Goal: Transaction & Acquisition: Purchase product/service

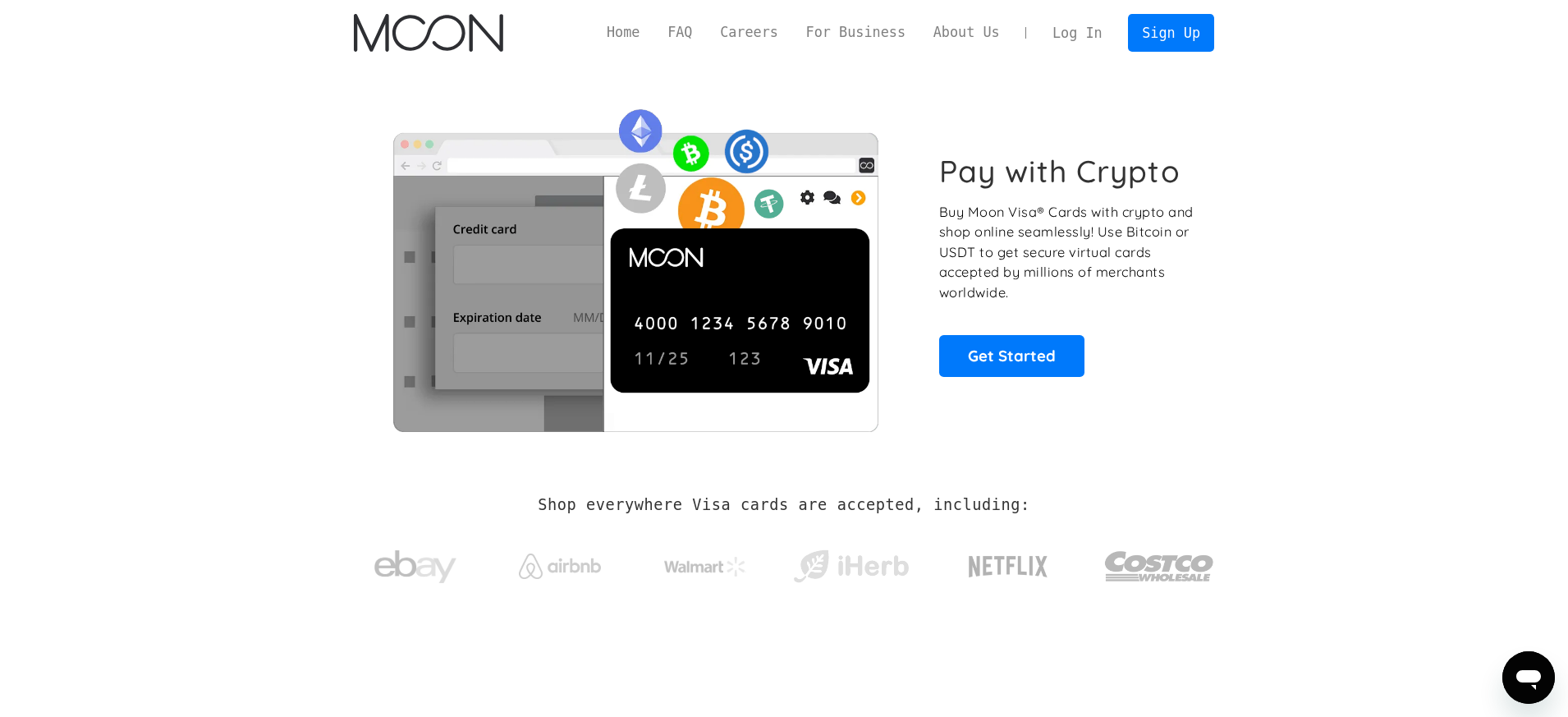
click at [1070, 31] on link "Log In" at bounding box center [1077, 32] width 77 height 36
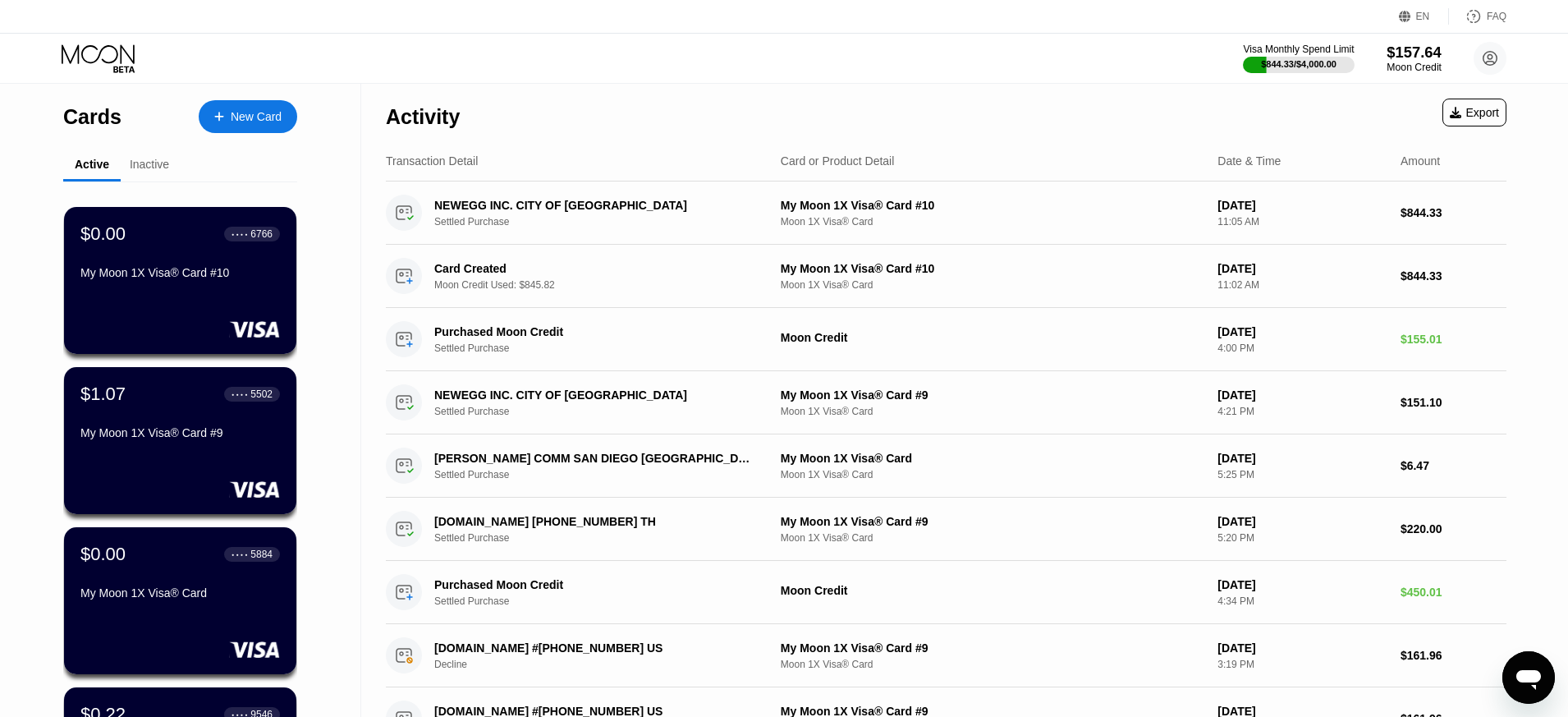
click at [1404, 65] on div "Moon Credit" at bounding box center [1415, 67] width 55 height 12
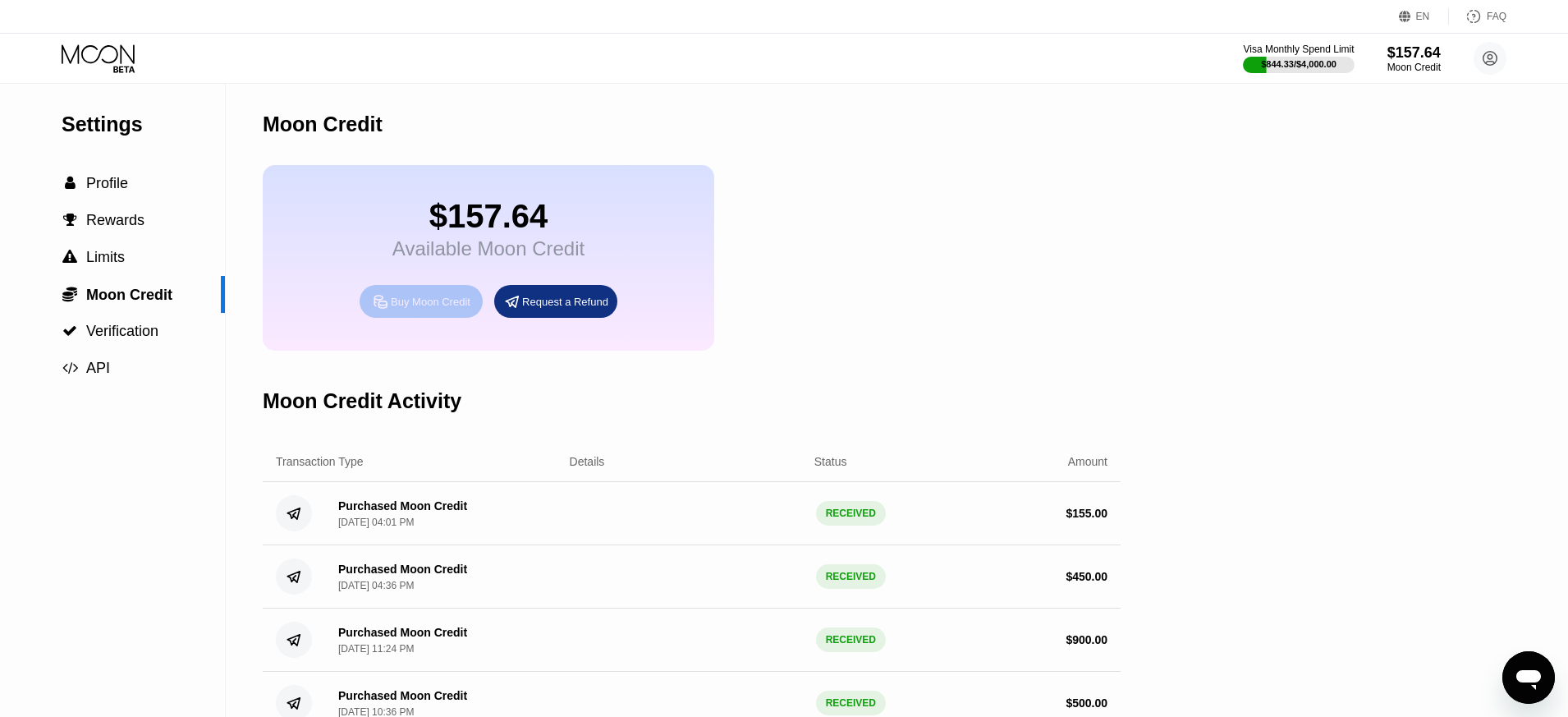
click at [420, 306] on div "Buy Moon Credit" at bounding box center [430, 302] width 79 height 14
type input "0"
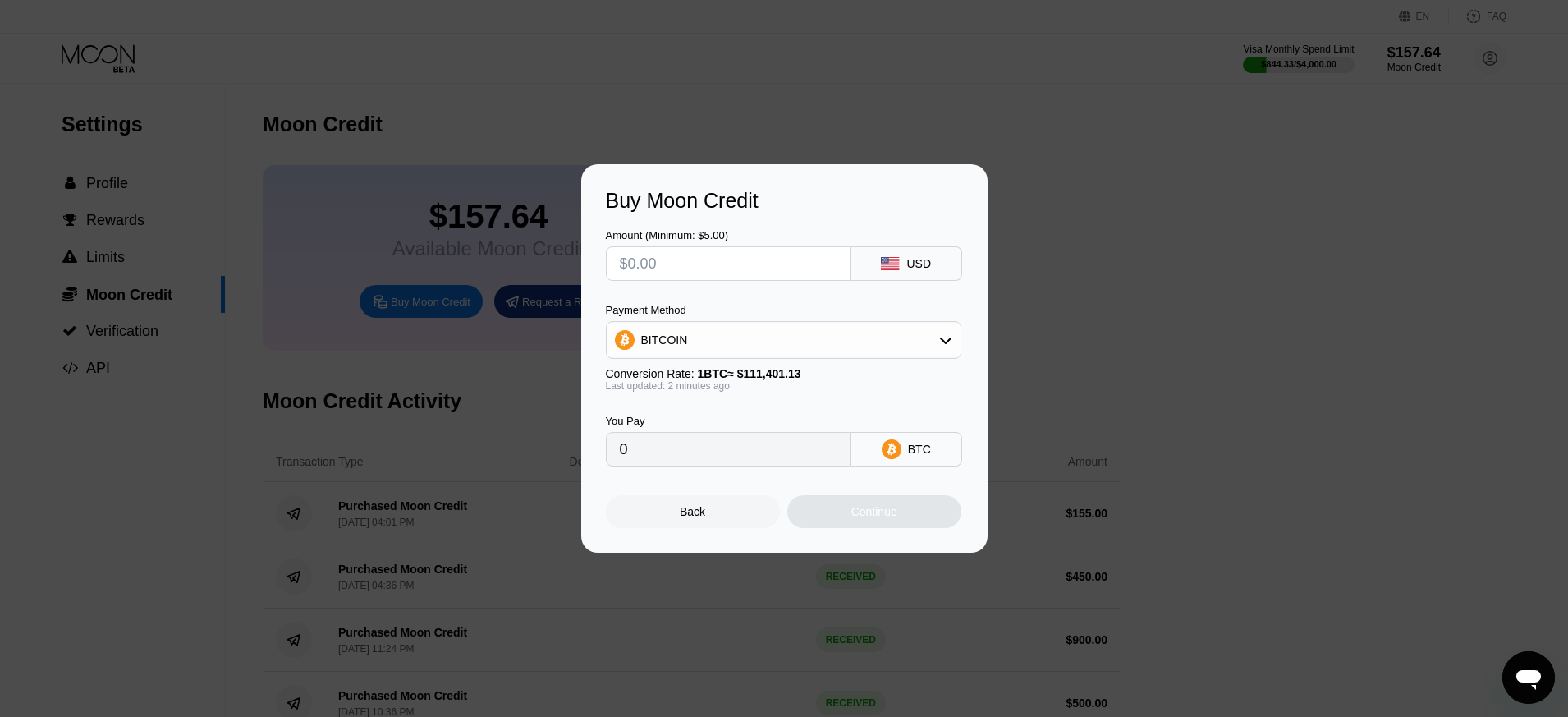
click at [767, 272] on input "text" at bounding box center [728, 264] width 218 height 33
type input "$100"
type input "0.00000898"
type input "$1000"
type input "0.00897657"
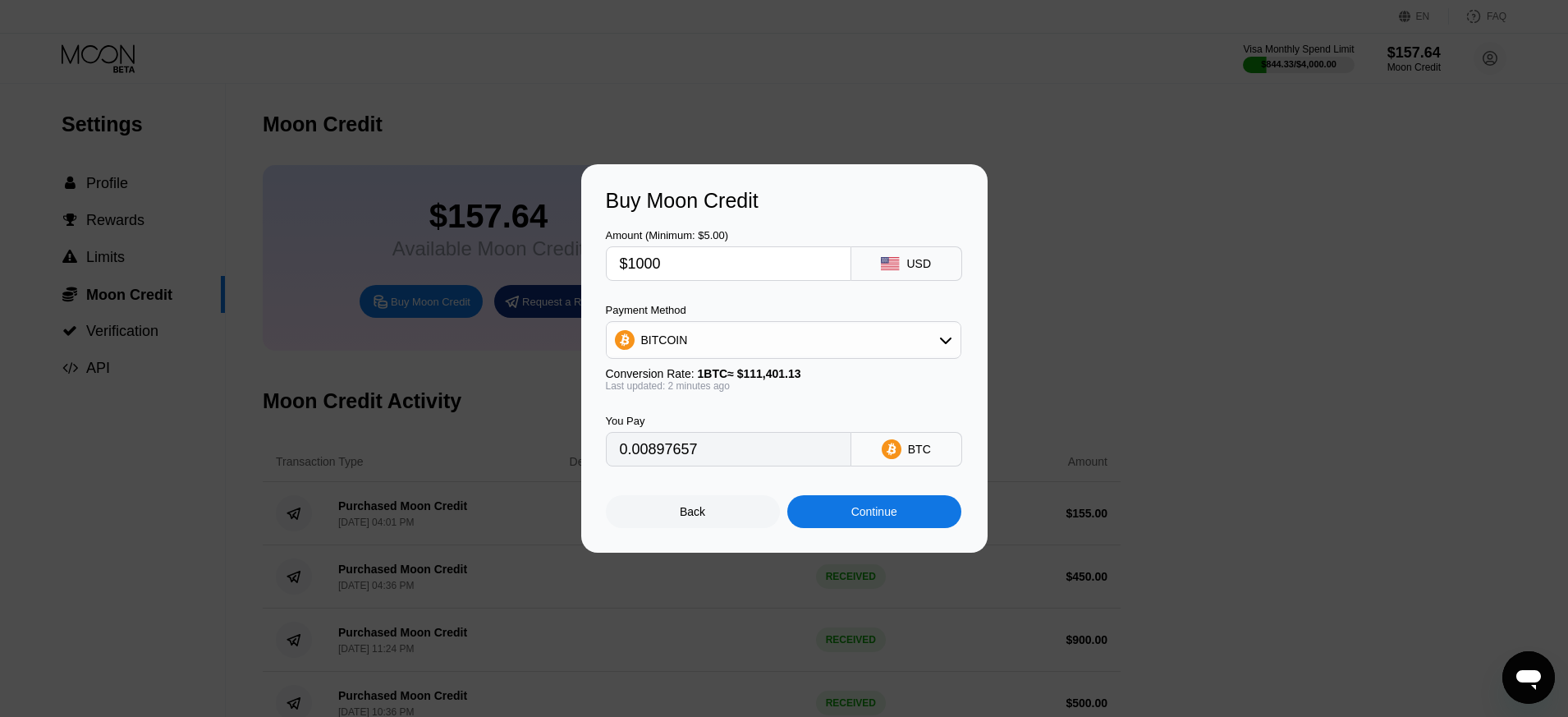
type input "$1000"
click at [882, 517] on div "Continue" at bounding box center [874, 512] width 46 height 13
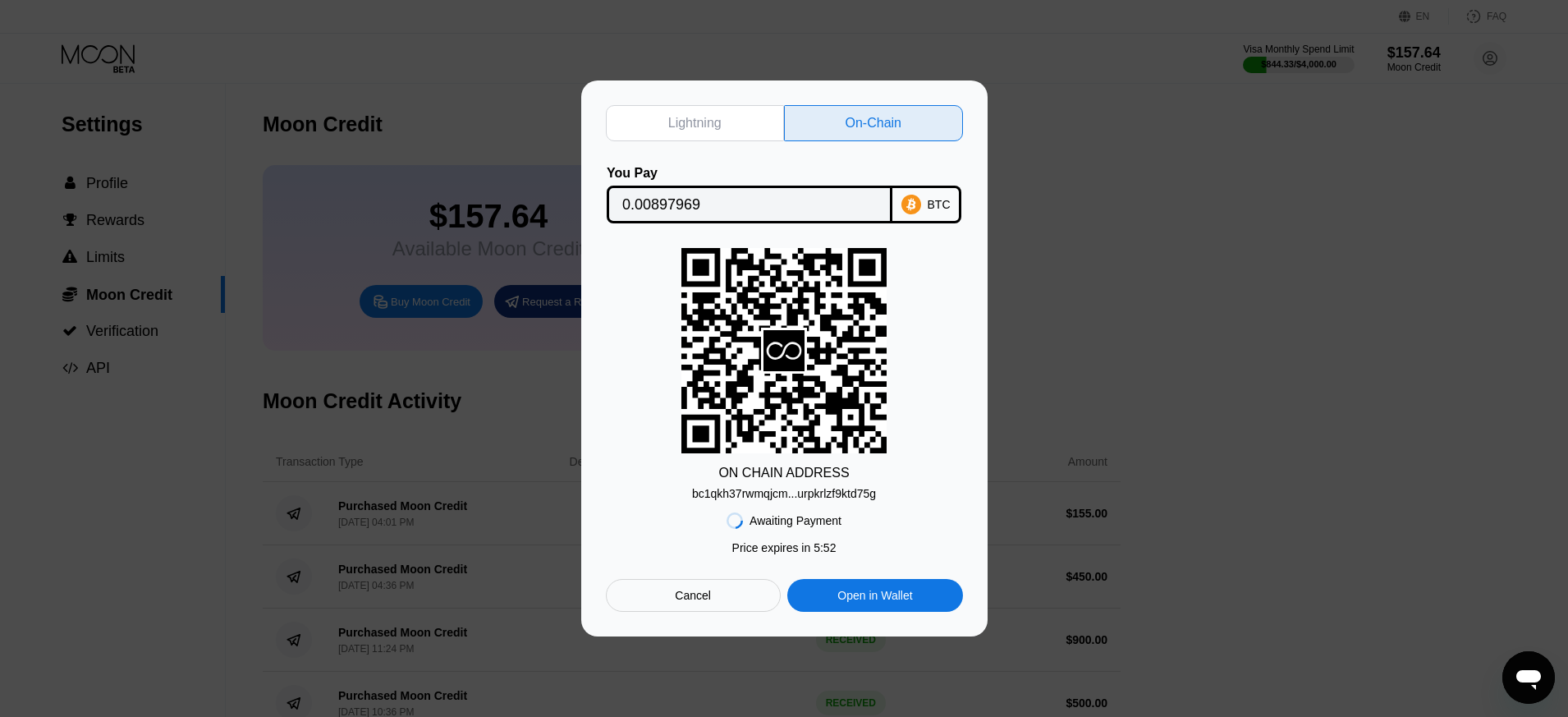
click at [813, 493] on div "bc1qkh37rwmqjcm...urpkrlzf9ktd75g" at bounding box center [784, 493] width 184 height 13
click at [722, 204] on input "0.00897969" at bounding box center [750, 204] width 254 height 33
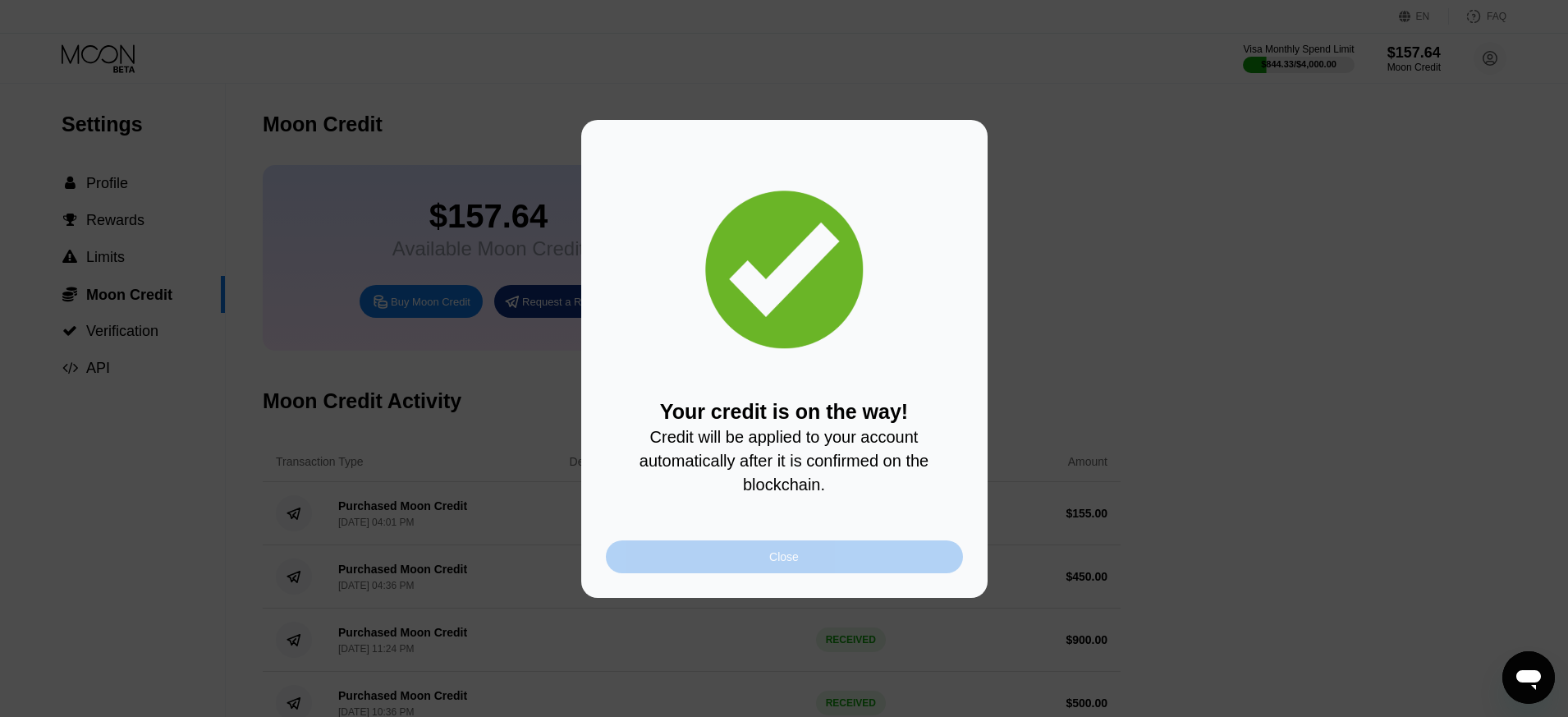
click at [787, 553] on div "Close" at bounding box center [784, 557] width 29 height 13
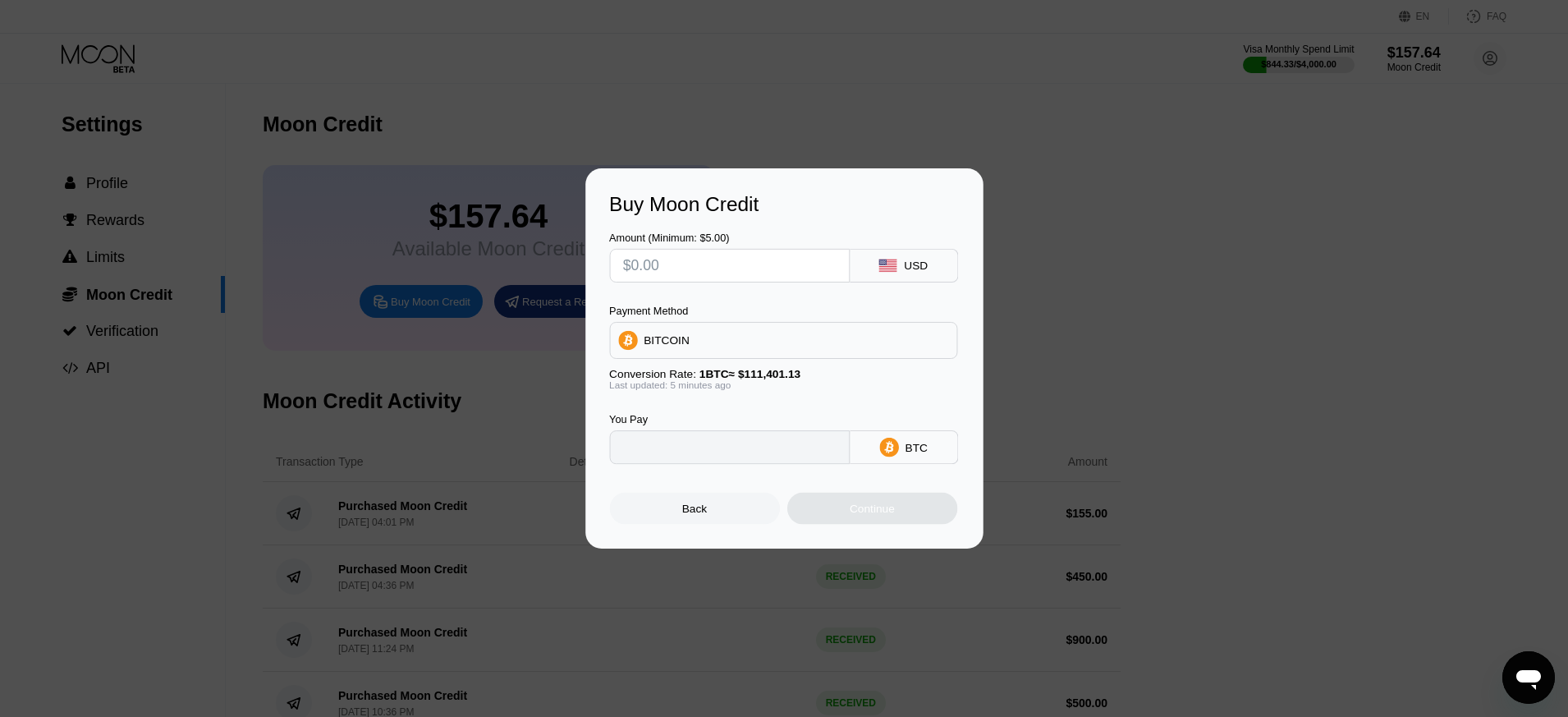
type input "0"
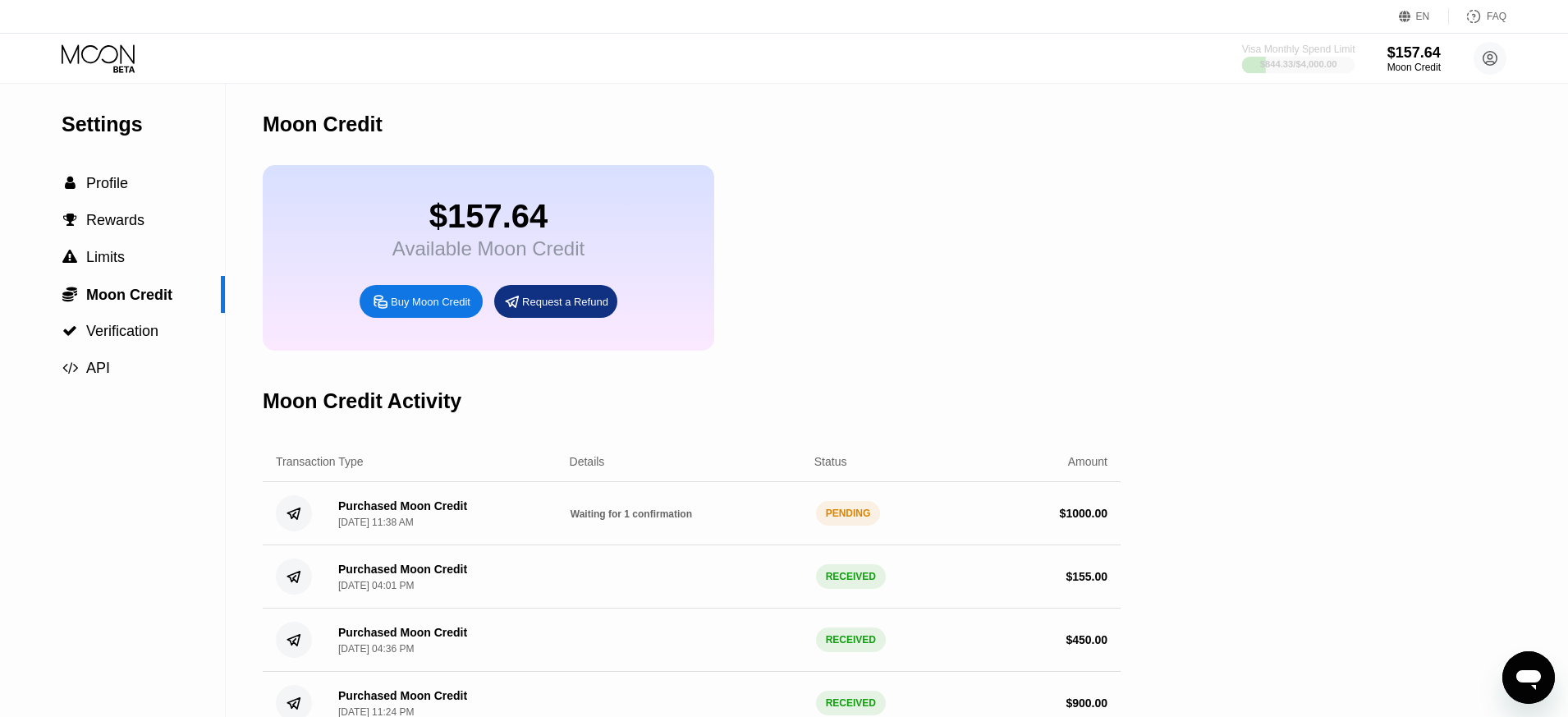
click at [1310, 63] on div "$844.33 / $4,000.00" at bounding box center [1298, 64] width 77 height 10
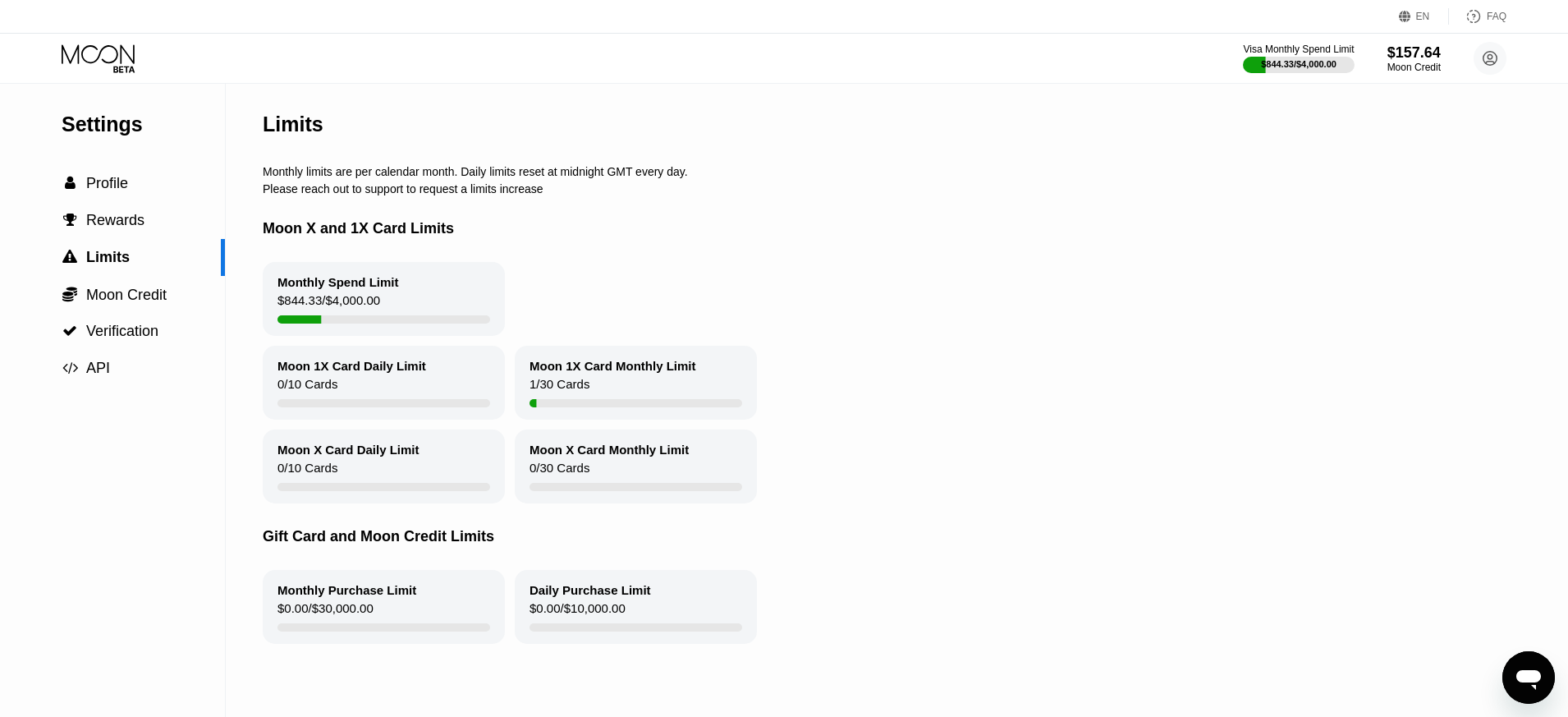
click at [86, 49] on icon at bounding box center [100, 58] width 76 height 28
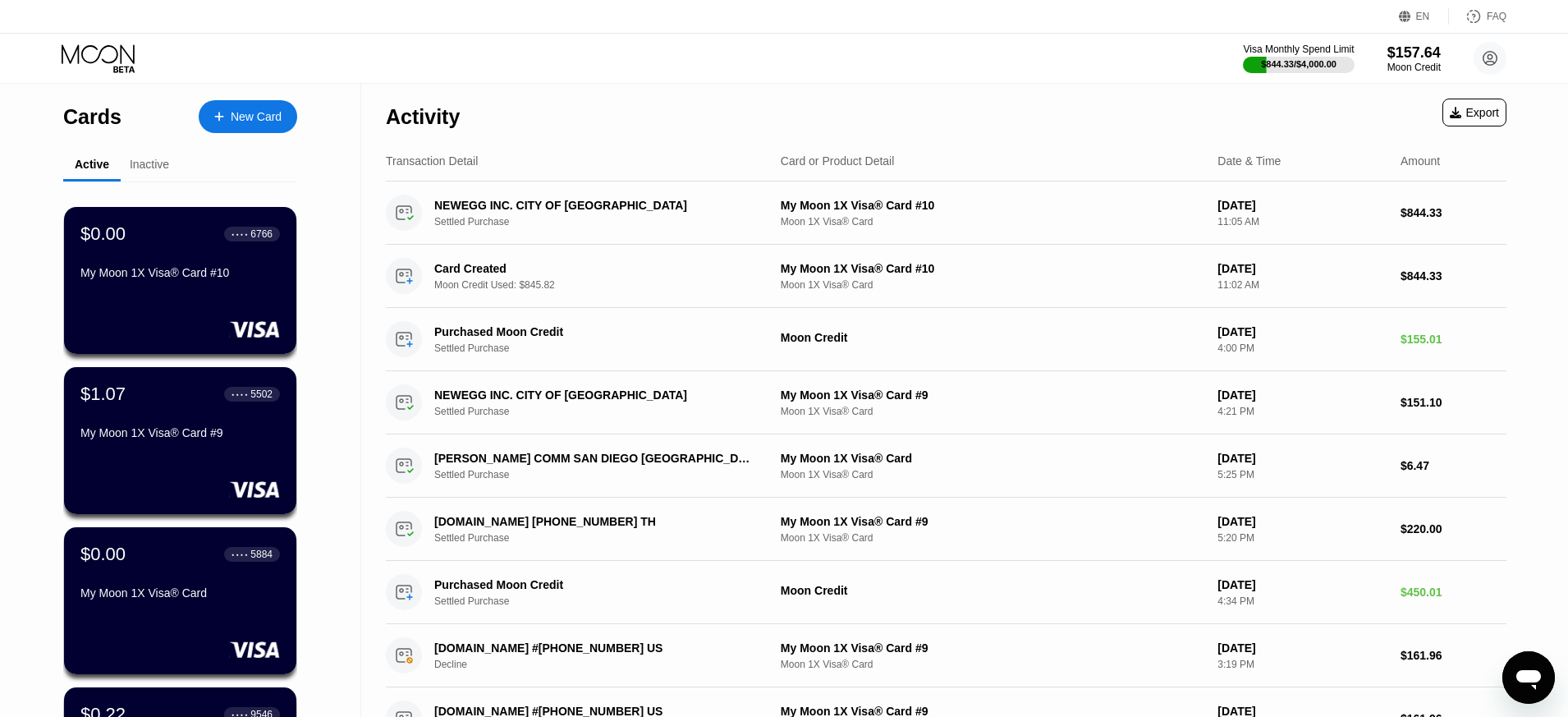
click at [695, 82] on div "Visa Monthly Spend Limit $844.33 / $4,000.00 $157.64 Moon Credit maildoug@gmail…" at bounding box center [784, 58] width 1568 height 49
click at [1404, 63] on div "Moon Credit" at bounding box center [1415, 67] width 55 height 12
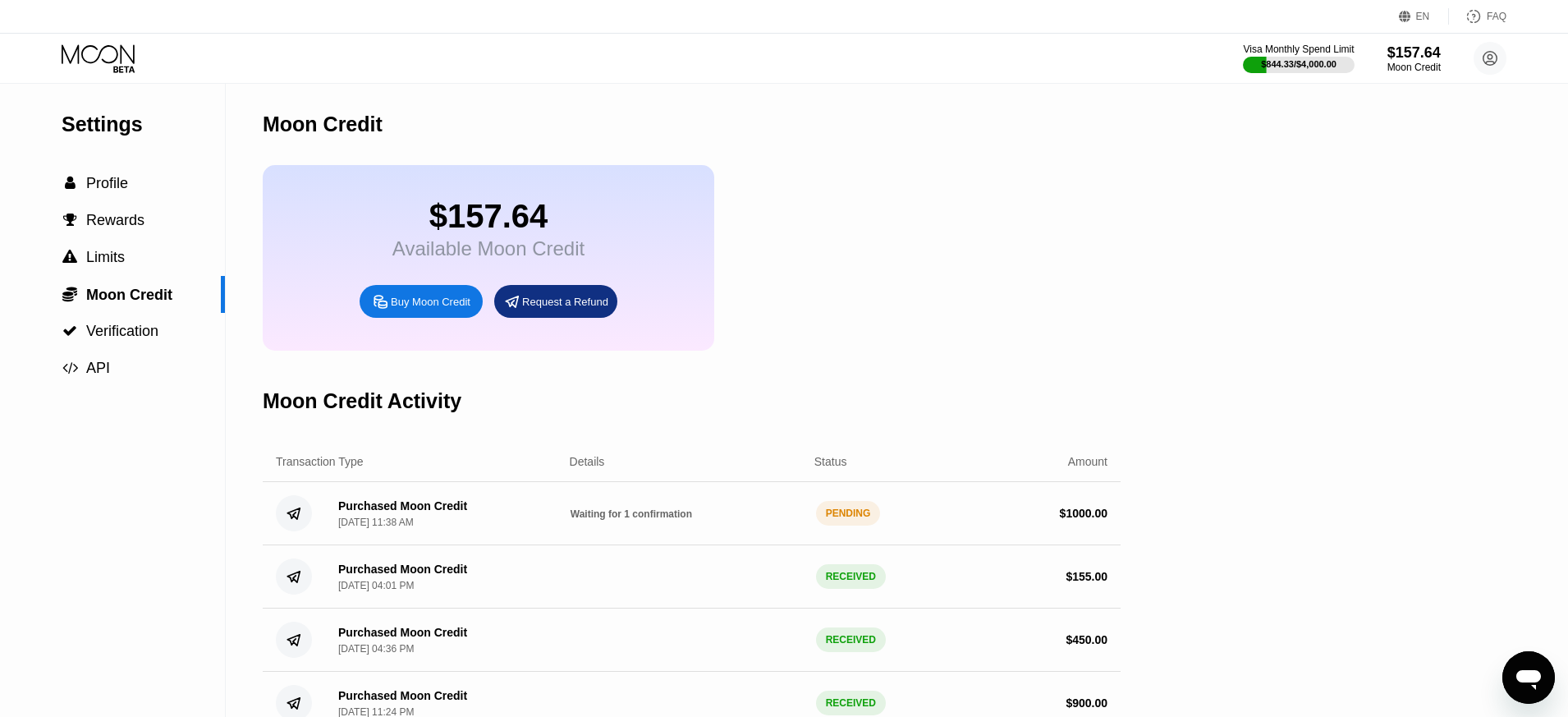
click at [1145, 295] on div "Settings  Profile  Rewards  Limits  Moon Credit  Verification  API Moon C…" at bounding box center [784, 568] width 1568 height 968
click at [126, 49] on icon at bounding box center [100, 58] width 76 height 28
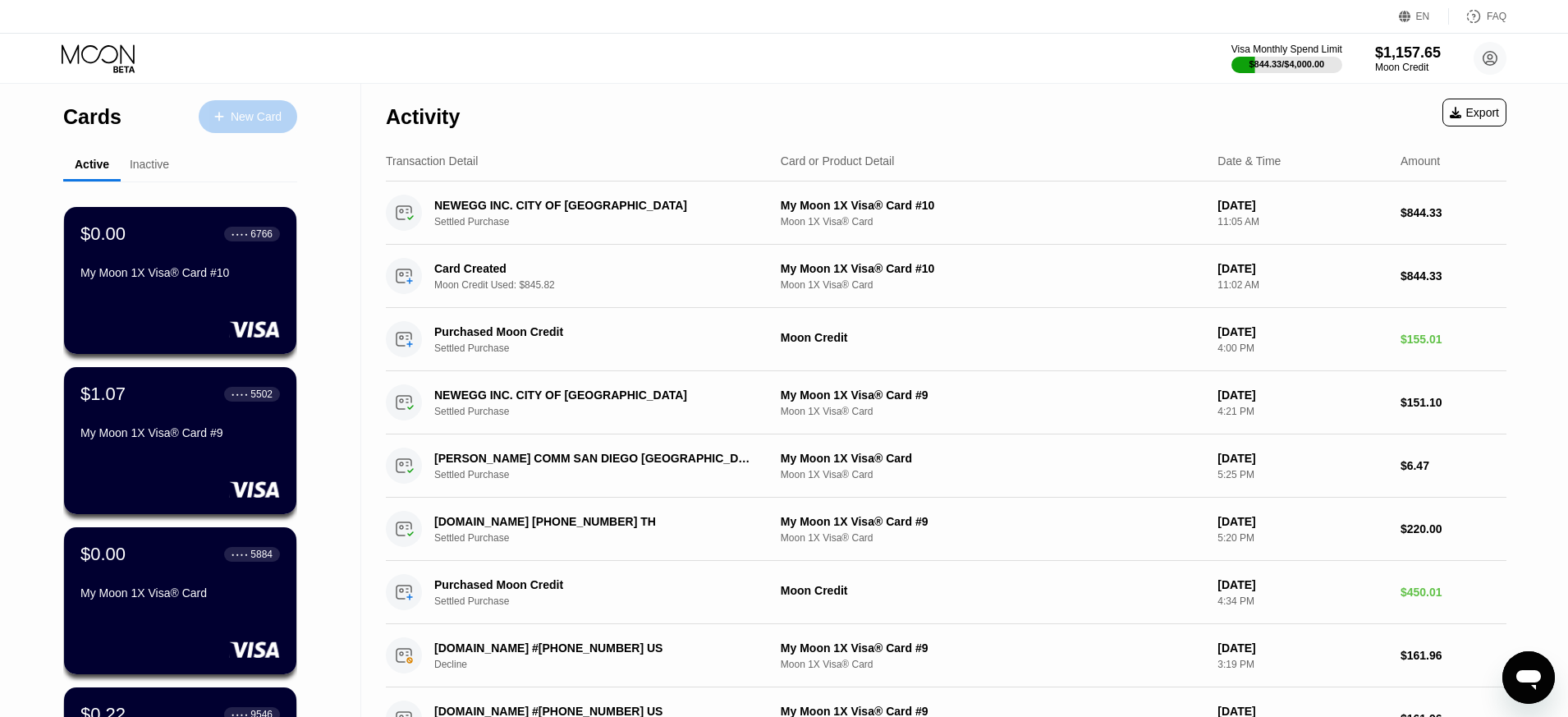
click at [243, 118] on div "New Card" at bounding box center [256, 117] width 51 height 14
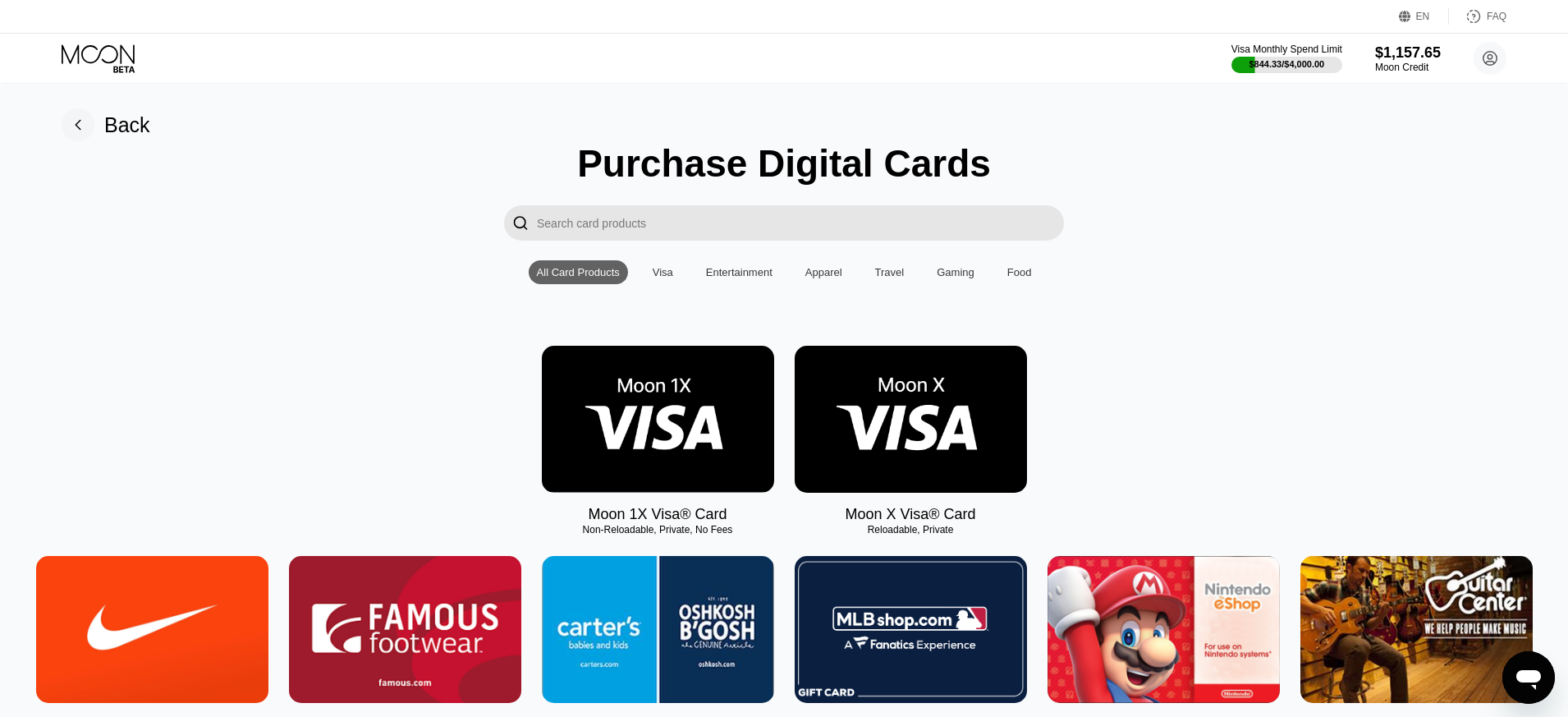
click at [681, 443] on img at bounding box center [658, 420] width 233 height 147
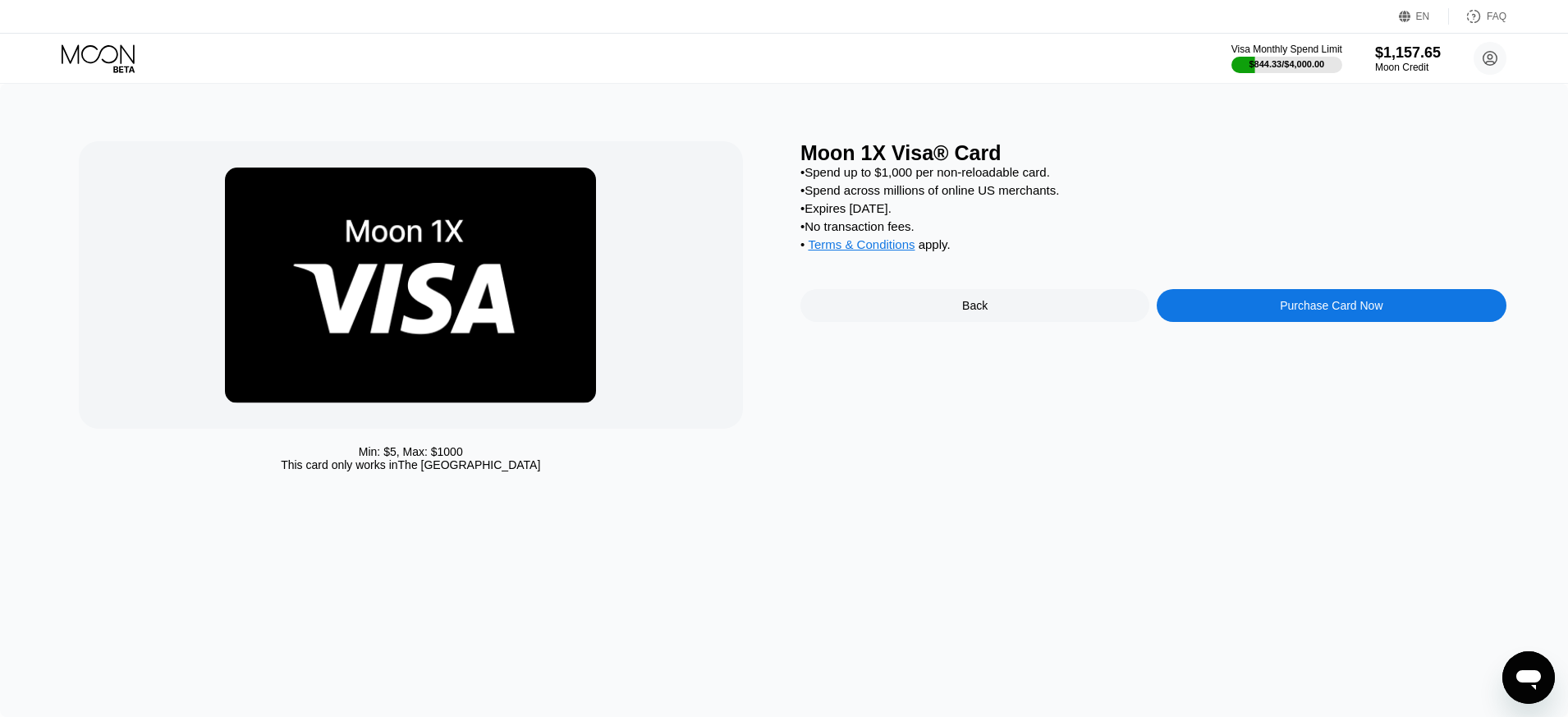
click at [1254, 310] on div "Purchase Card Now" at bounding box center [1331, 306] width 349 height 33
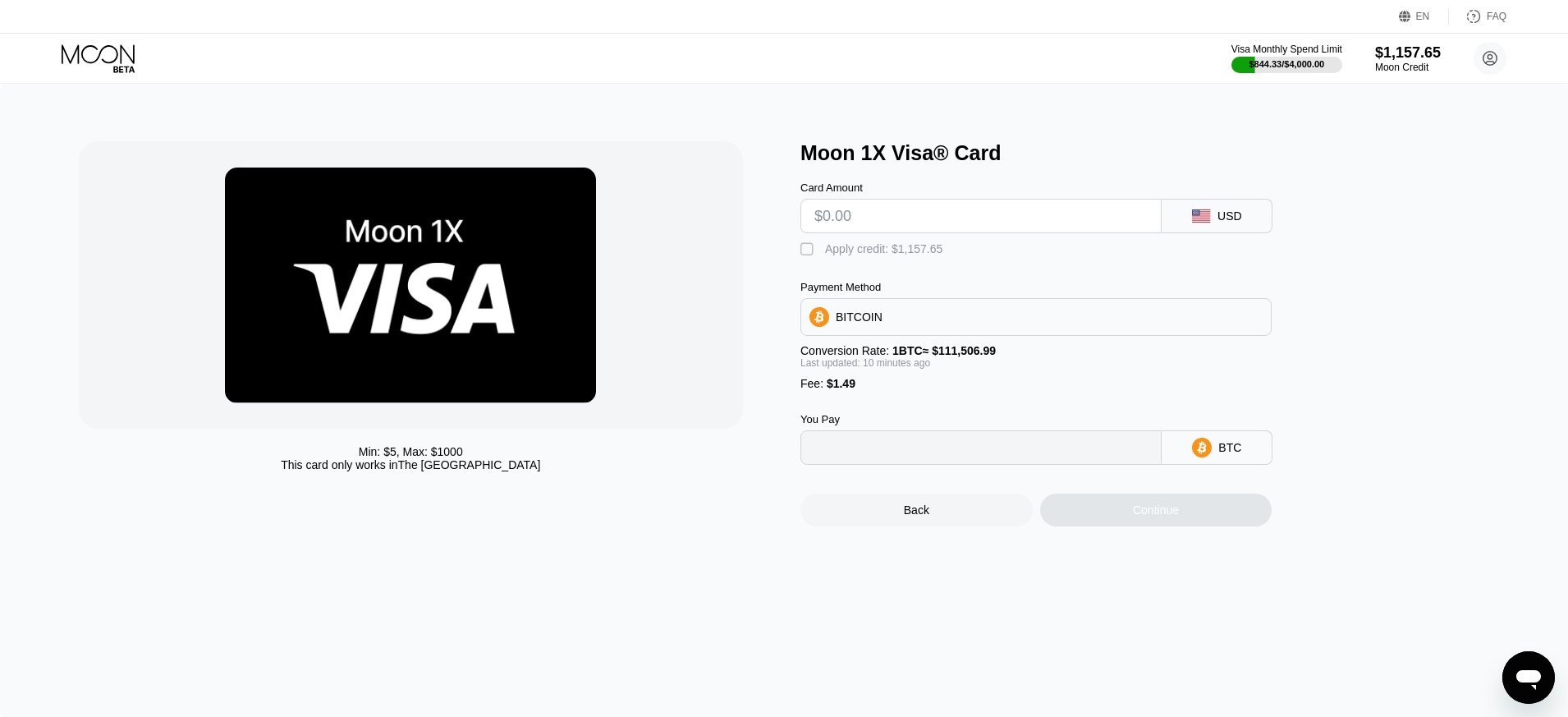
type input "0"
click at [998, 213] on input "text" at bounding box center [980, 216] width 333 height 33
type input "$2"
type input "0.00003127"
type input "$26"
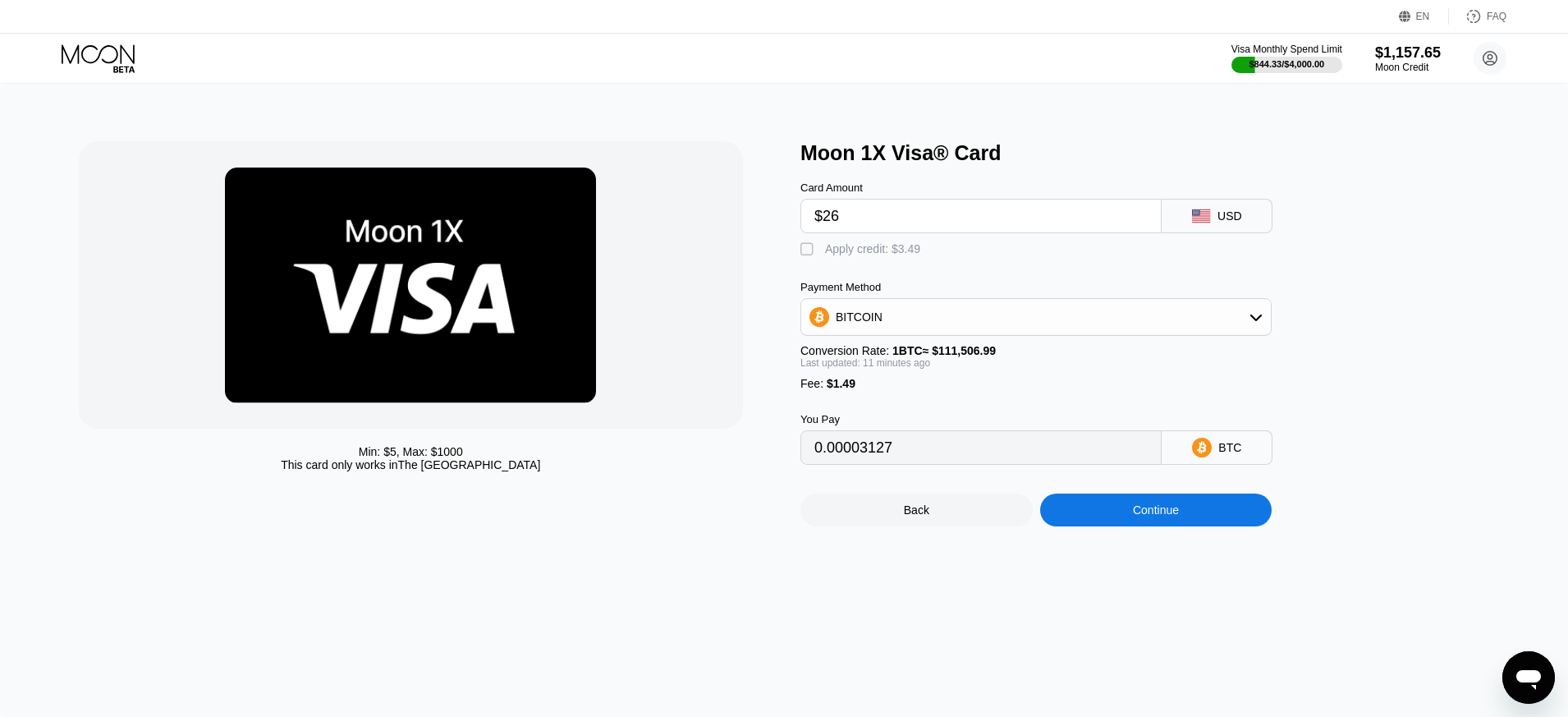
type input "0.00024625"
type input "$260"
type input "0.00234236"
type input "$260"
click at [807, 249] on div "" at bounding box center [808, 249] width 17 height 17
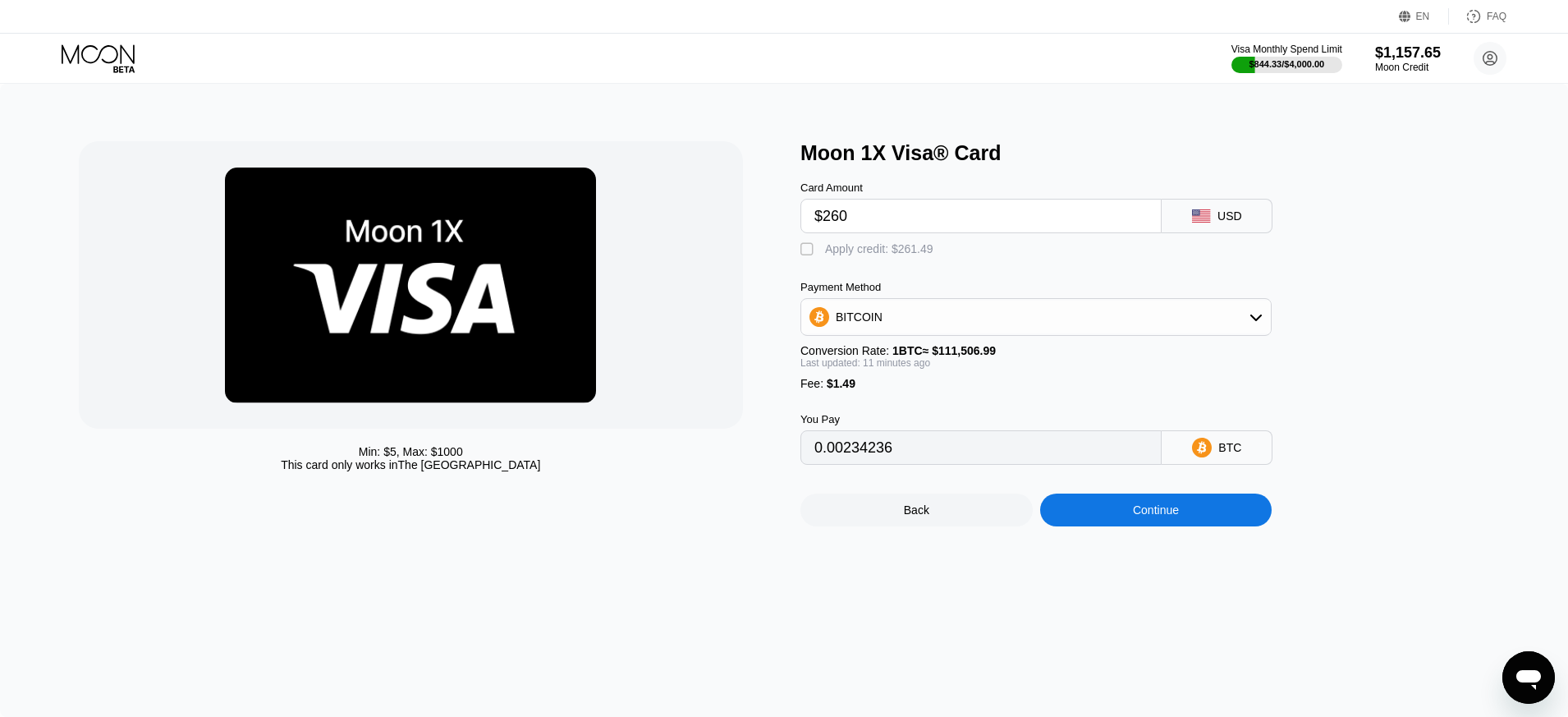
type input "0"
click at [1105, 522] on div "Continue" at bounding box center [1156, 511] width 233 height 33
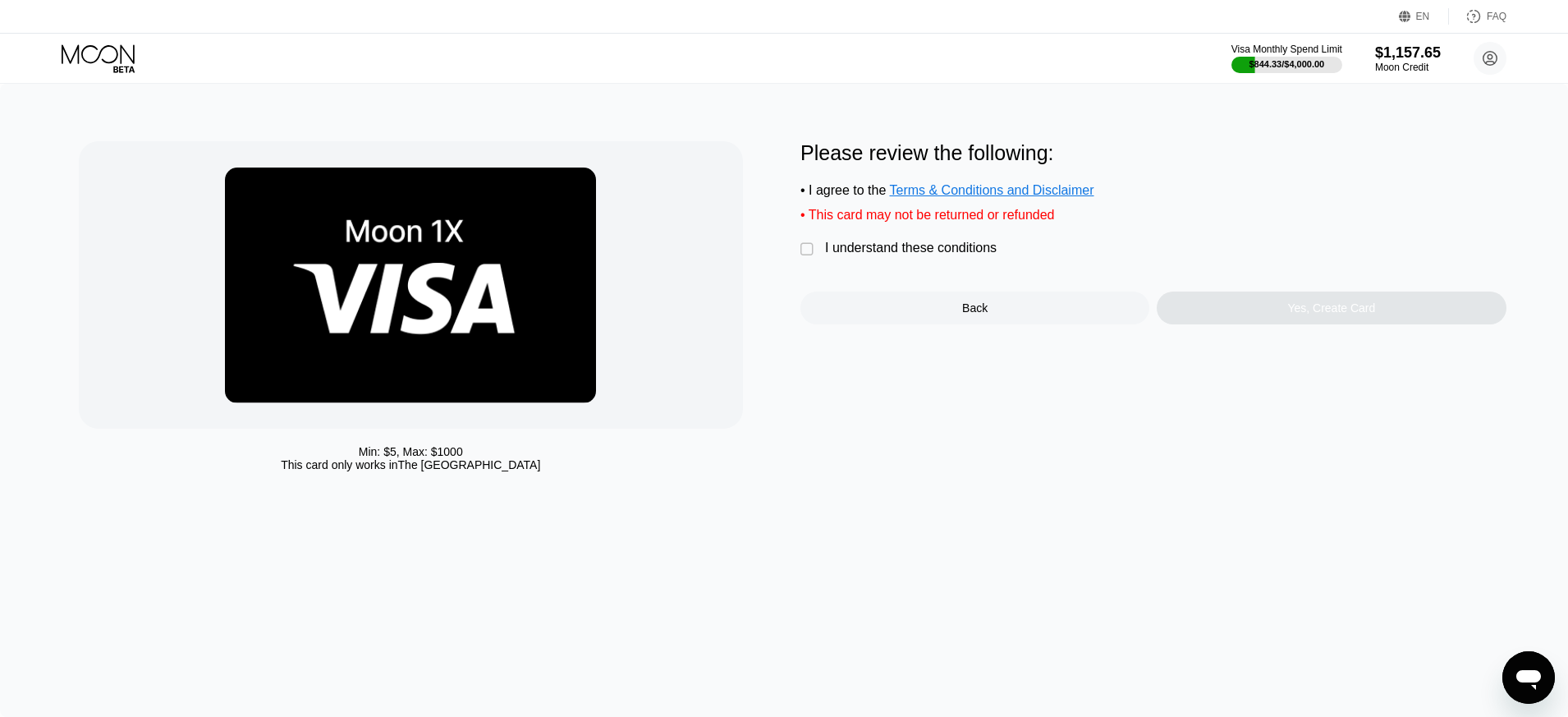
click at [809, 249] on div "" at bounding box center [808, 249] width 17 height 17
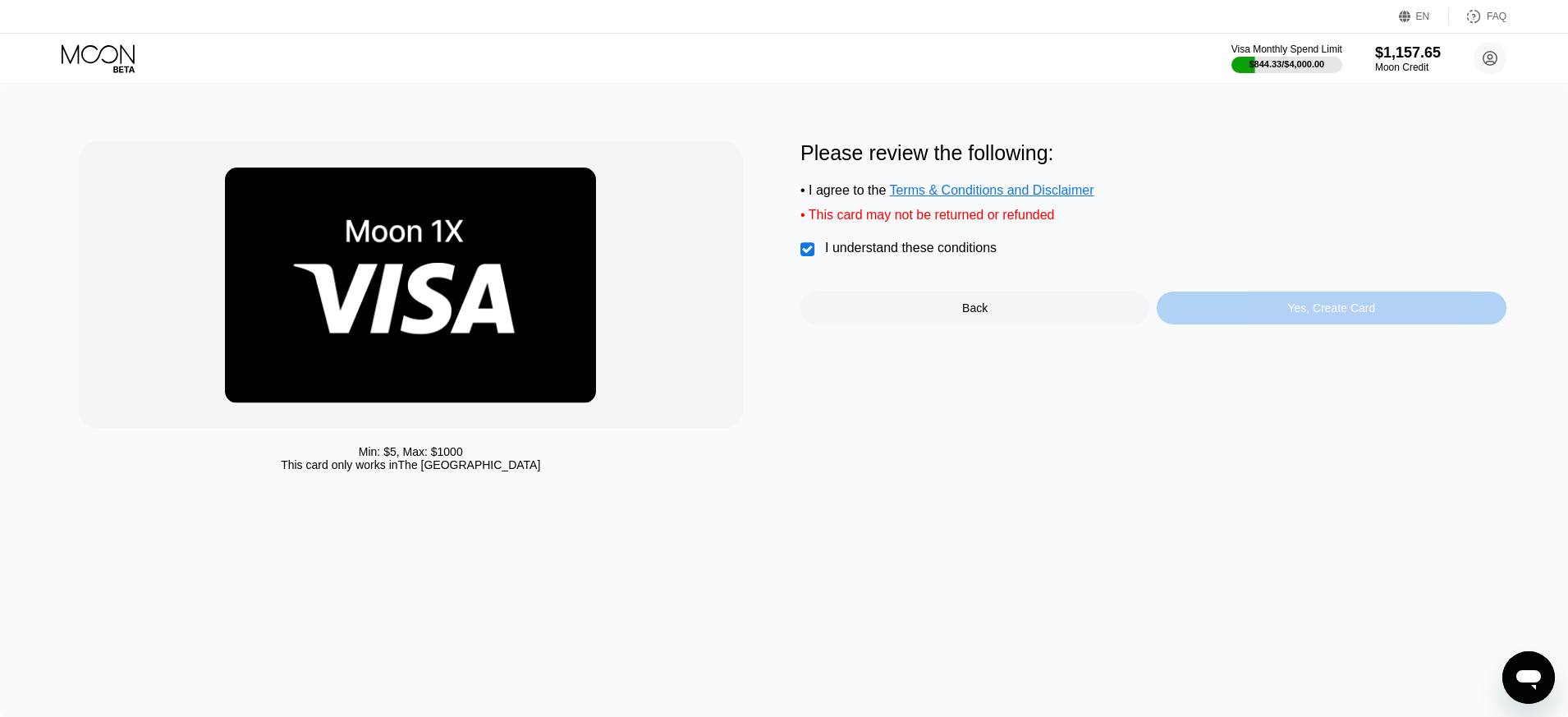
click at [1331, 311] on div "Yes, Create Card" at bounding box center [1331, 307] width 88 height 13
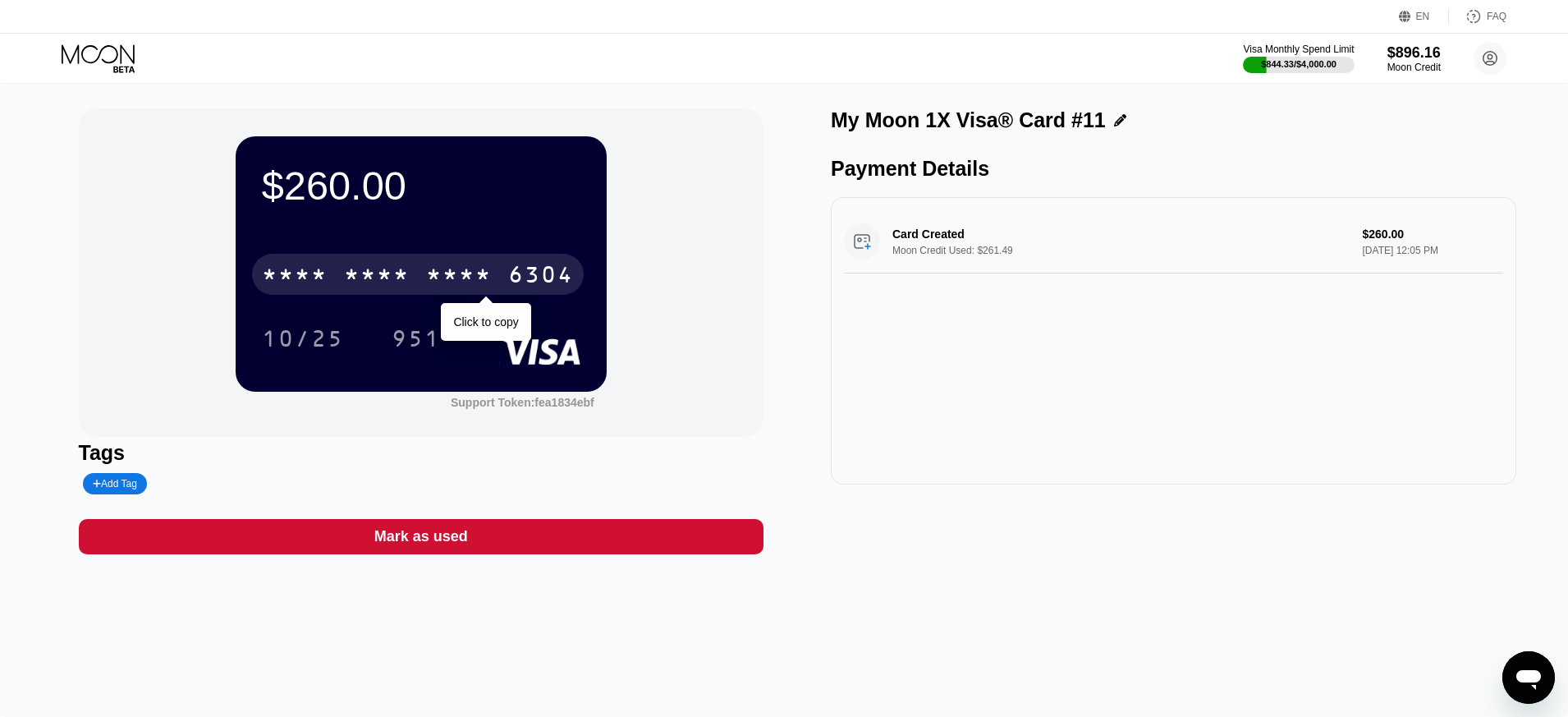
click at [486, 274] on div "* * * *" at bounding box center [458, 277] width 65 height 26
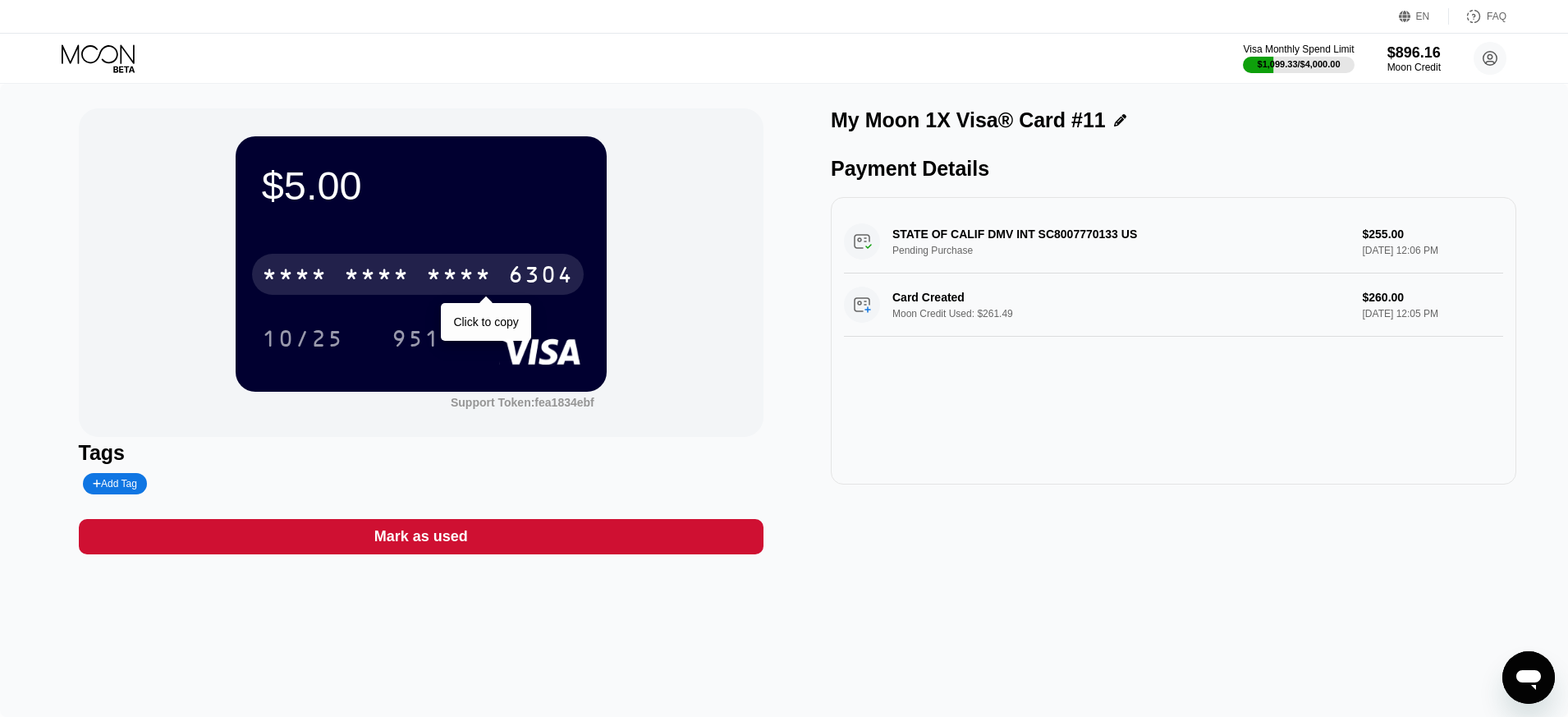
click at [383, 269] on div "* * * *" at bounding box center [376, 277] width 65 height 26
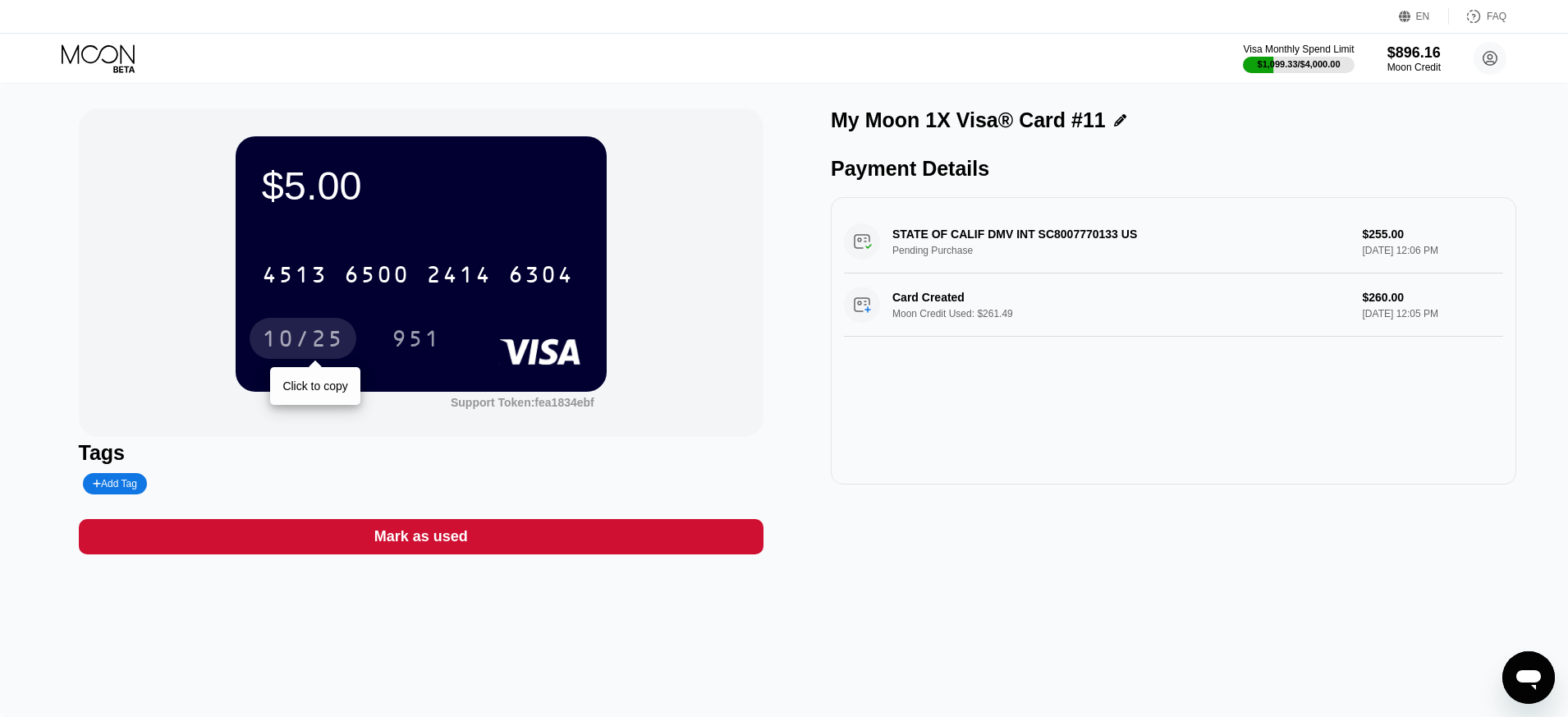
click at [314, 336] on div "10/25" at bounding box center [303, 340] width 82 height 26
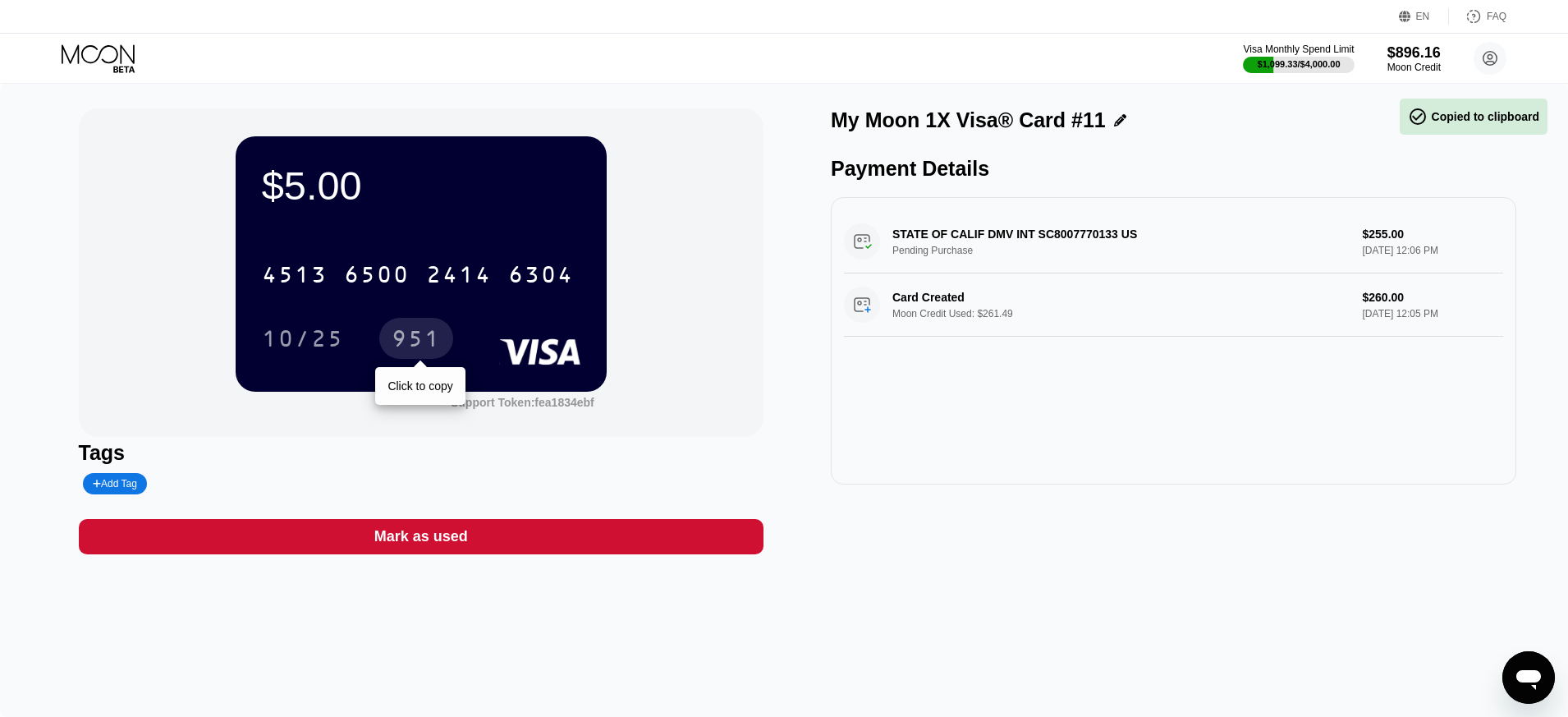
click at [418, 340] on div "951" at bounding box center [416, 340] width 49 height 26
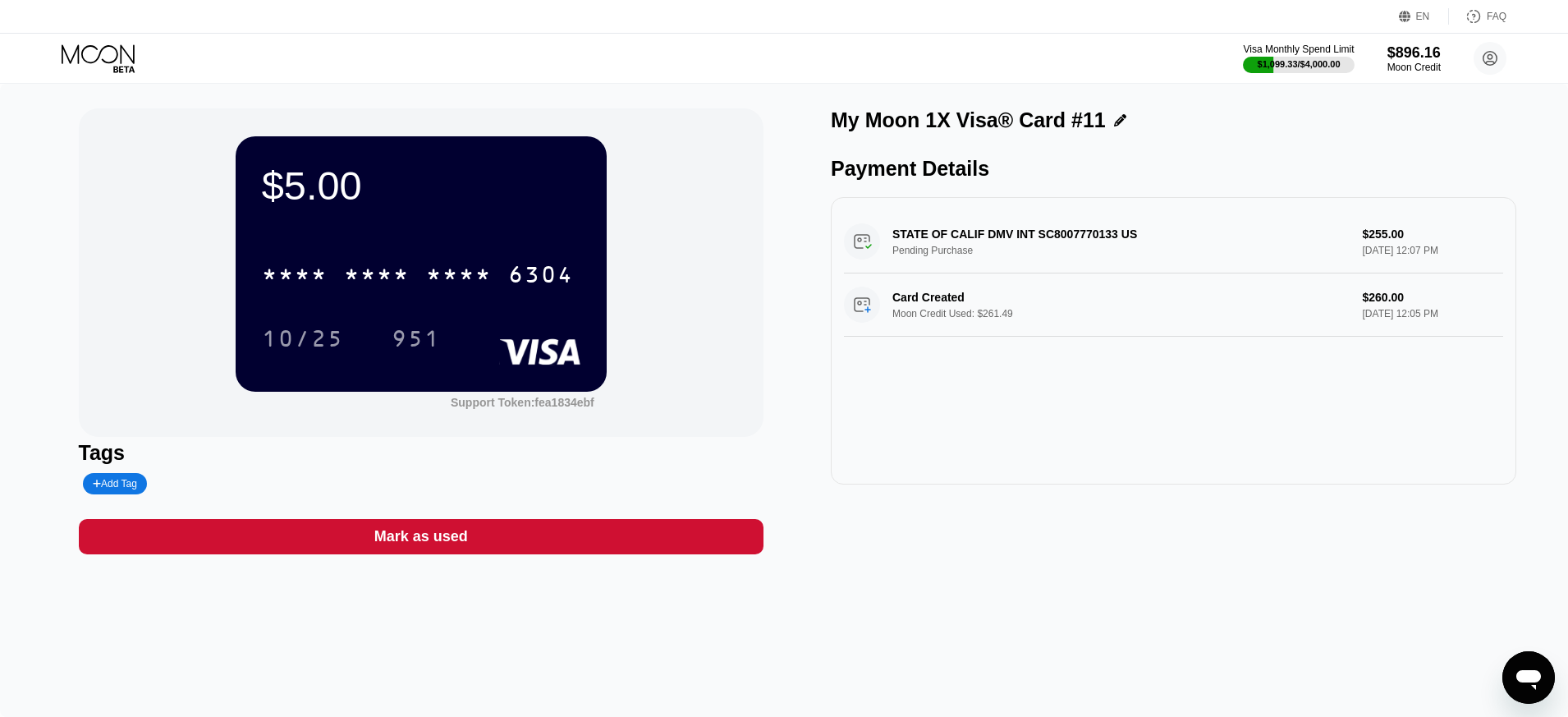
click at [59, 270] on div "$5.00 * * * * * * * * * * * * 6304 10/25 951 Support Token: fea1834ebf Tags Add…" at bounding box center [784, 401] width 1568 height 634
click at [1055, 592] on div "$5.00 * * * * * * * * * * * * 6304 10/25 951 Support Token: fea1834ebf Tags Add…" at bounding box center [784, 401] width 1568 height 634
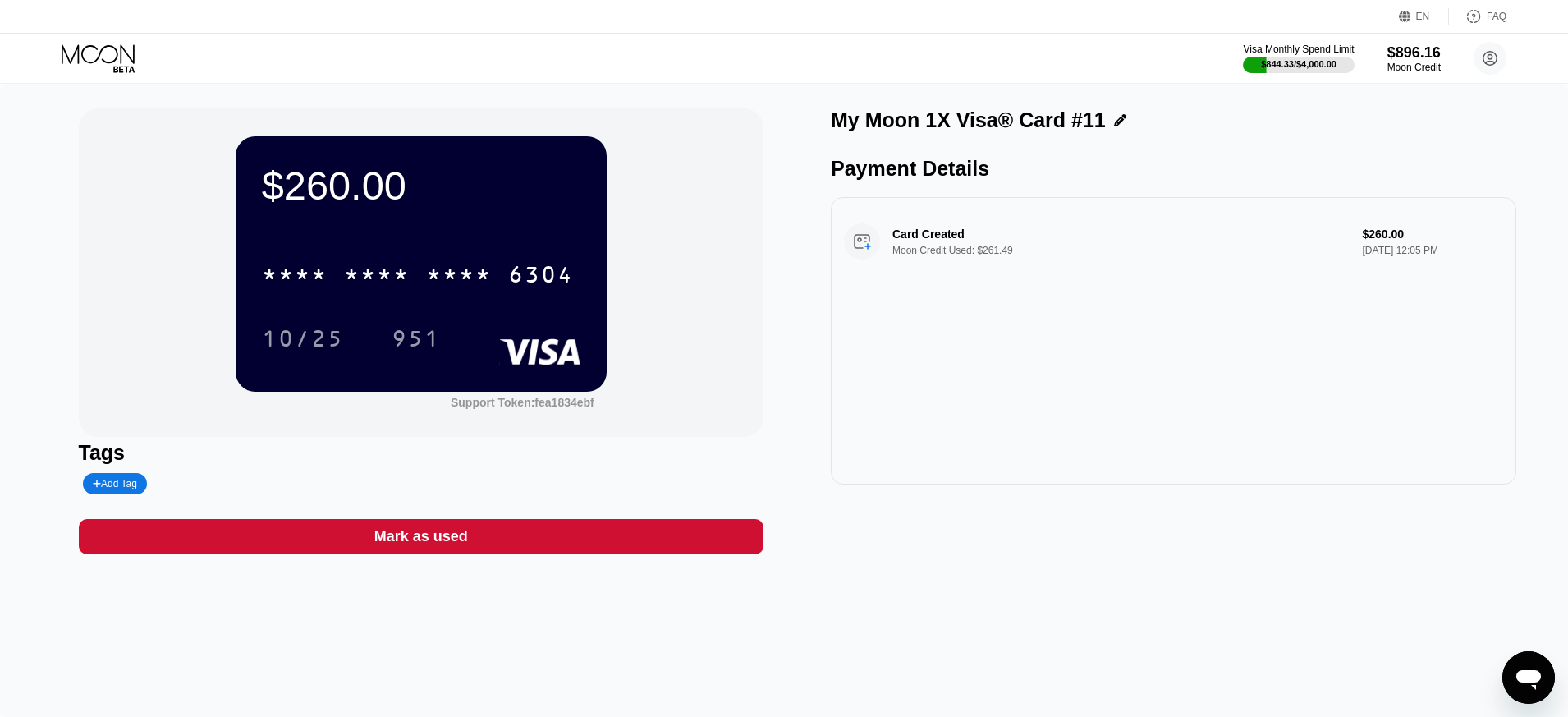
click at [115, 59] on icon at bounding box center [100, 58] width 76 height 28
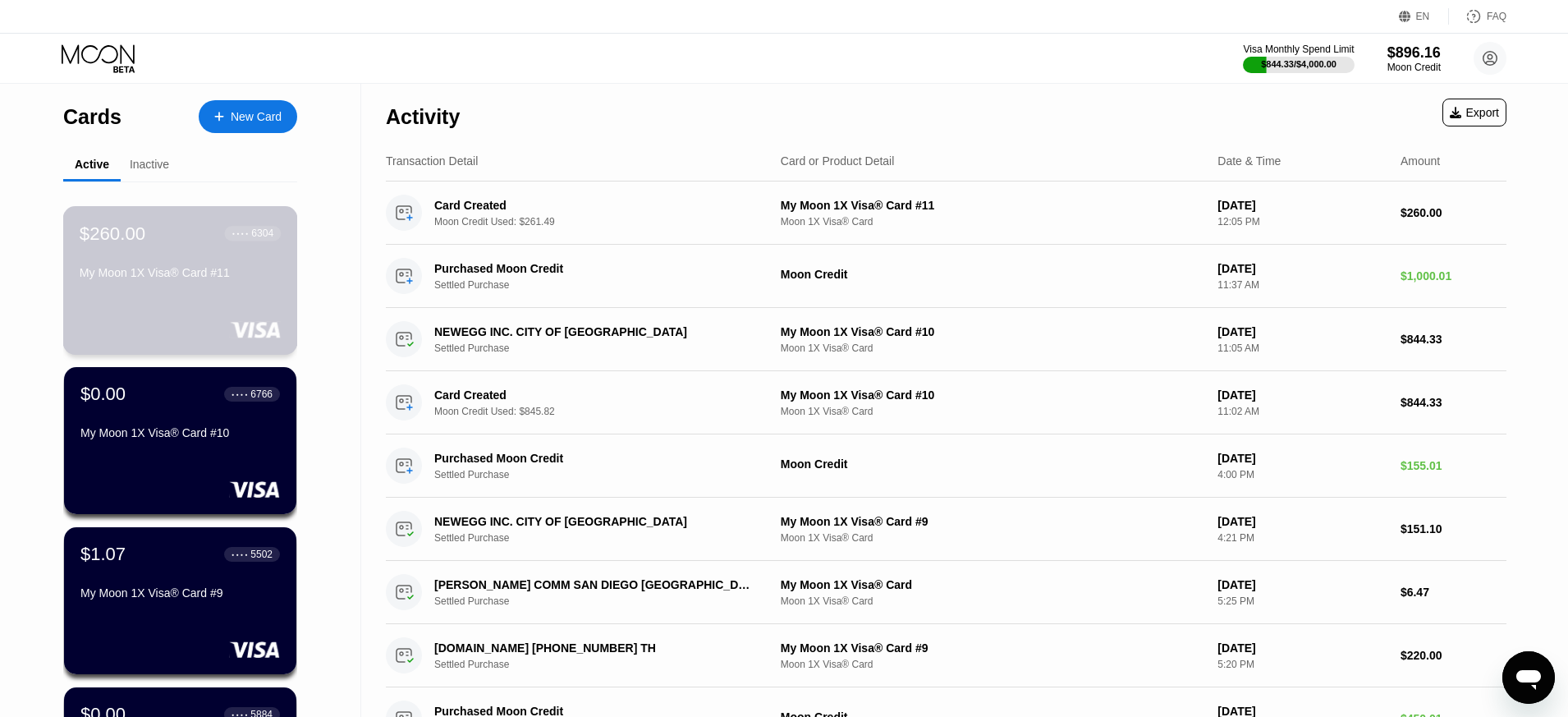
click at [176, 280] on div "My Moon 1X Visa® Card #11" at bounding box center [180, 272] width 201 height 13
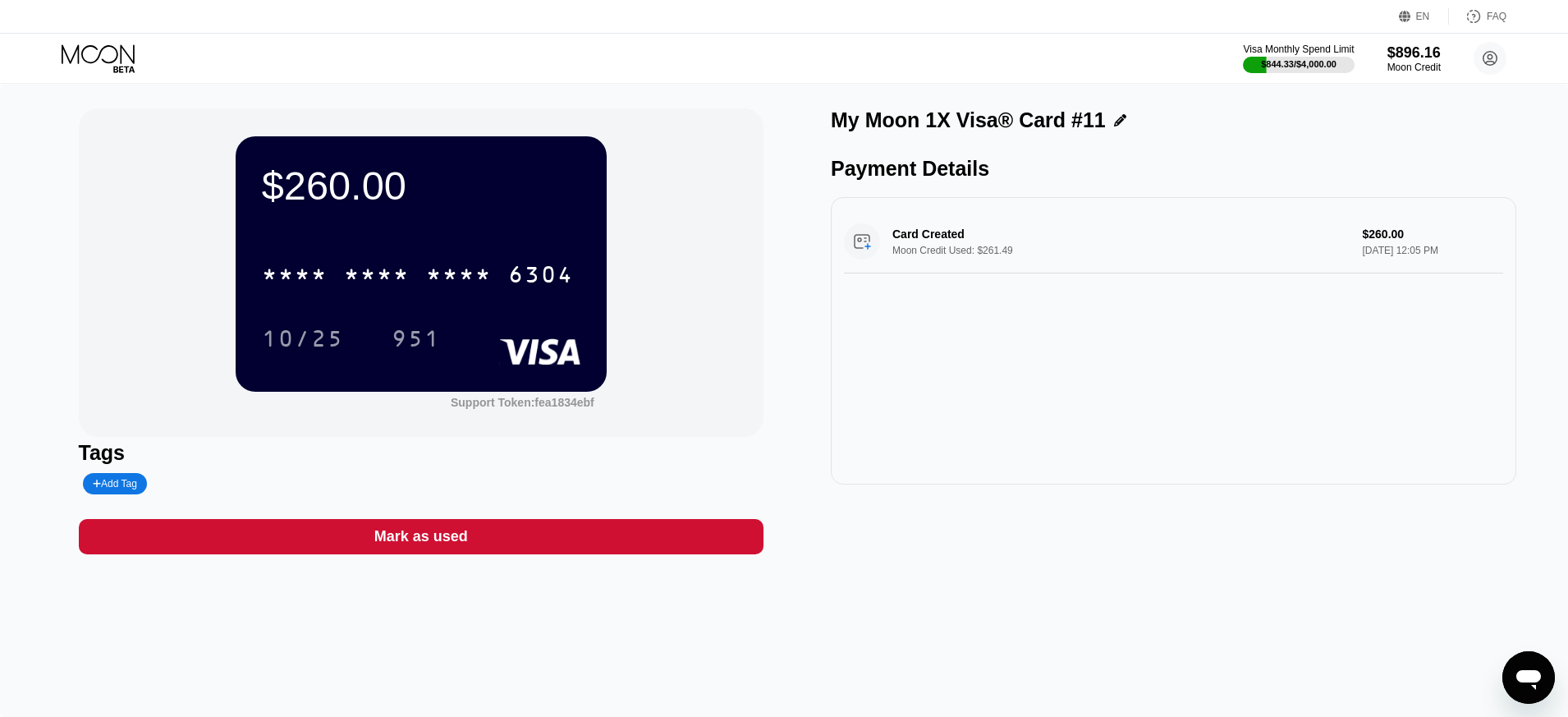
click at [125, 65] on icon at bounding box center [100, 58] width 76 height 28
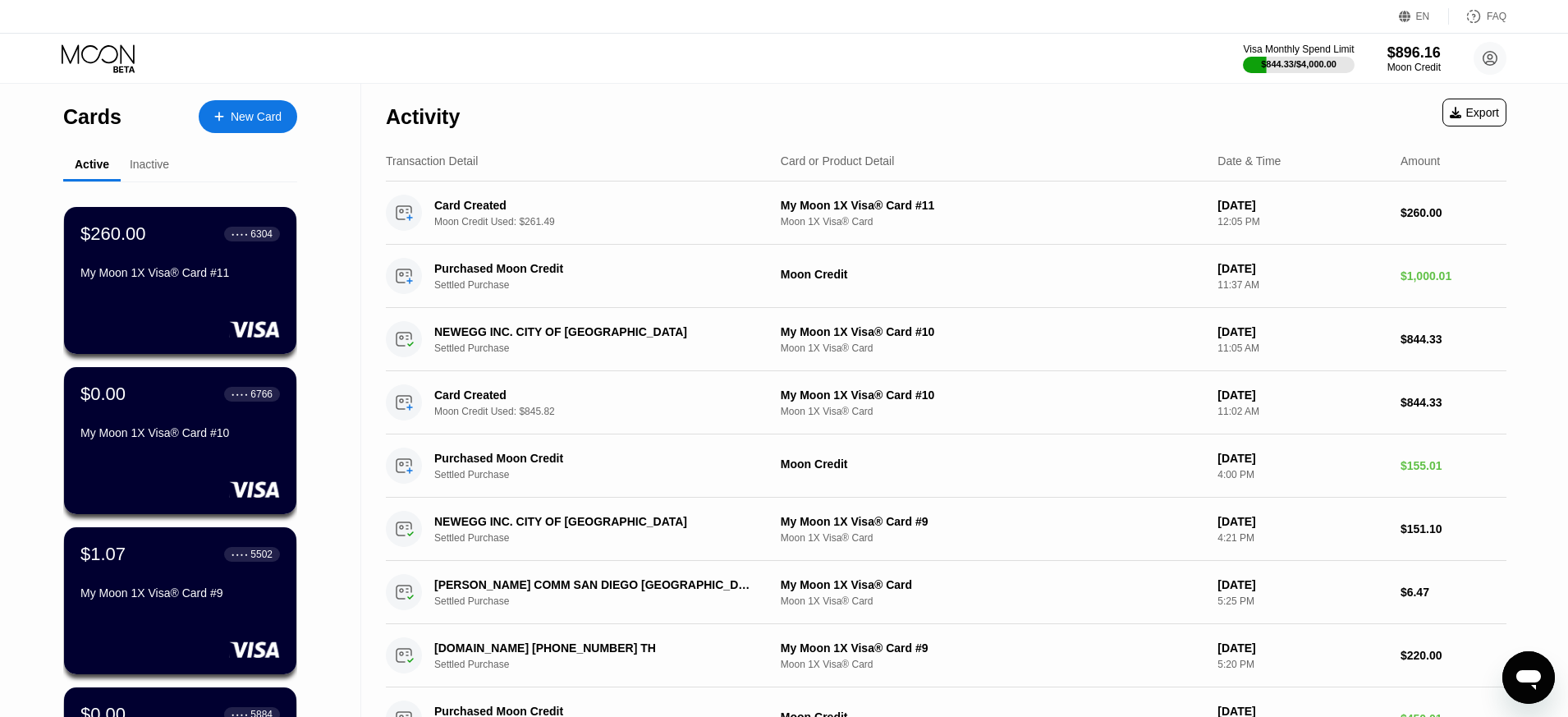
click at [947, 65] on div "Visa Monthly Spend Limit $844.33 / $4,000.00 $896.16 Moon Credit [EMAIL_ADDRESS…" at bounding box center [784, 58] width 1568 height 49
